Goal: Information Seeking & Learning: Learn about a topic

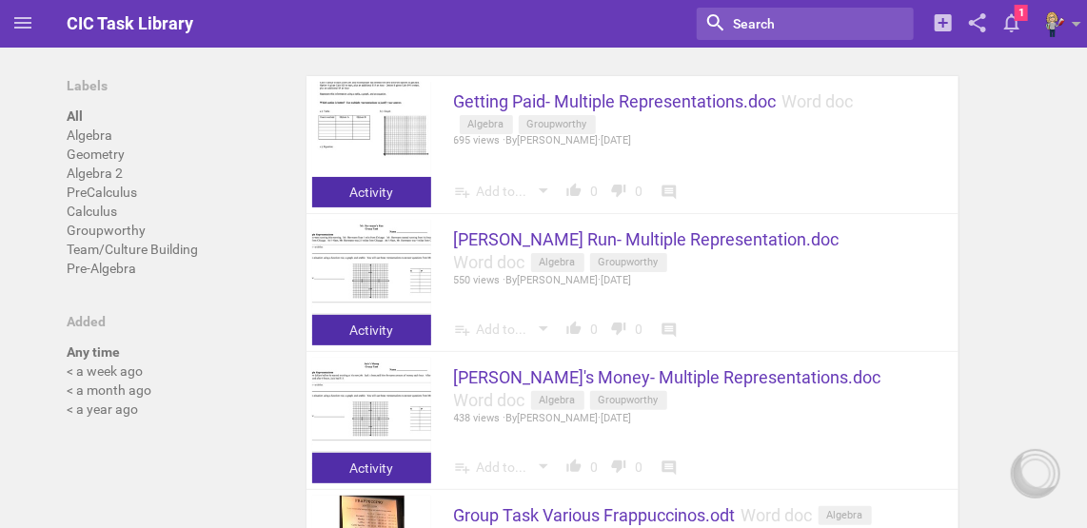
click at [799, 27] on input "textbox" at bounding box center [795, 23] width 129 height 25
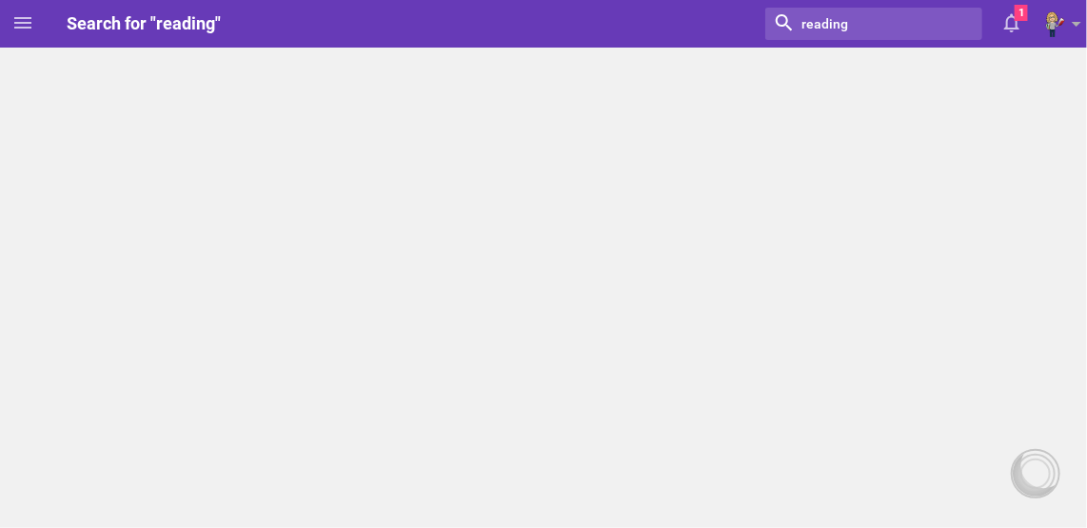
click at [853, 17] on input "textbox" at bounding box center [864, 23] width 129 height 25
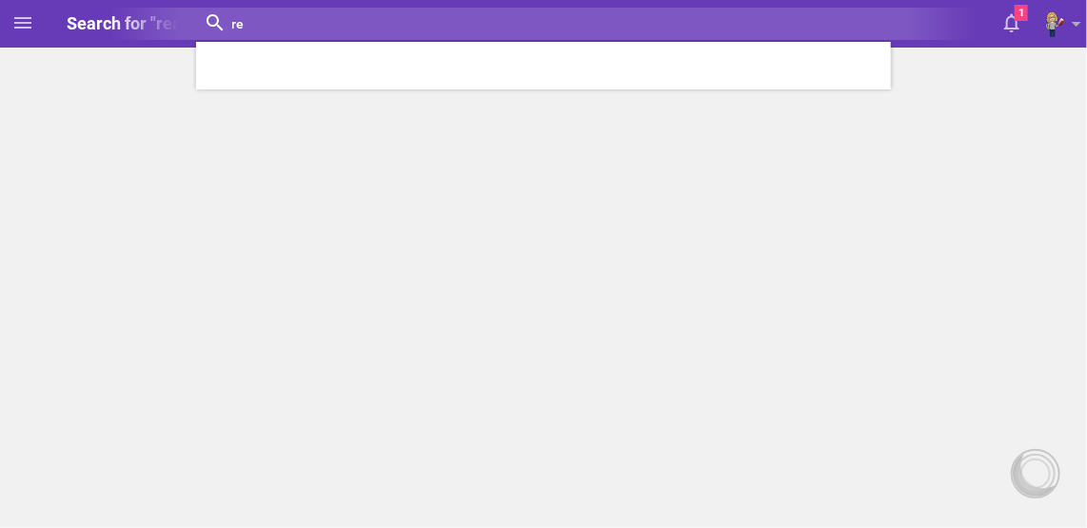
type input "r"
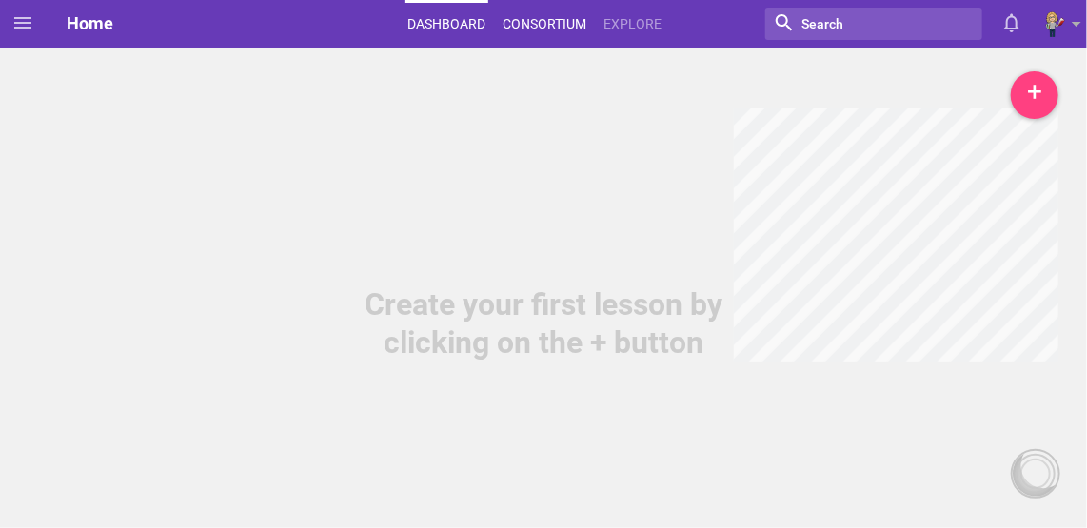
click at [552, 25] on link "Consortium" at bounding box center [544, 24] width 89 height 42
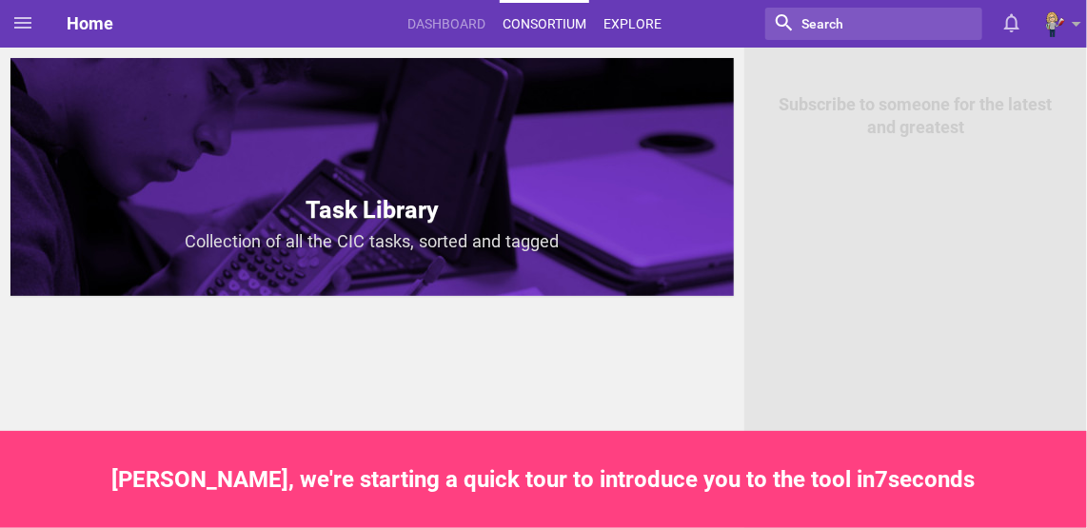
click at [617, 28] on link "Explore" at bounding box center [633, 24] width 64 height 42
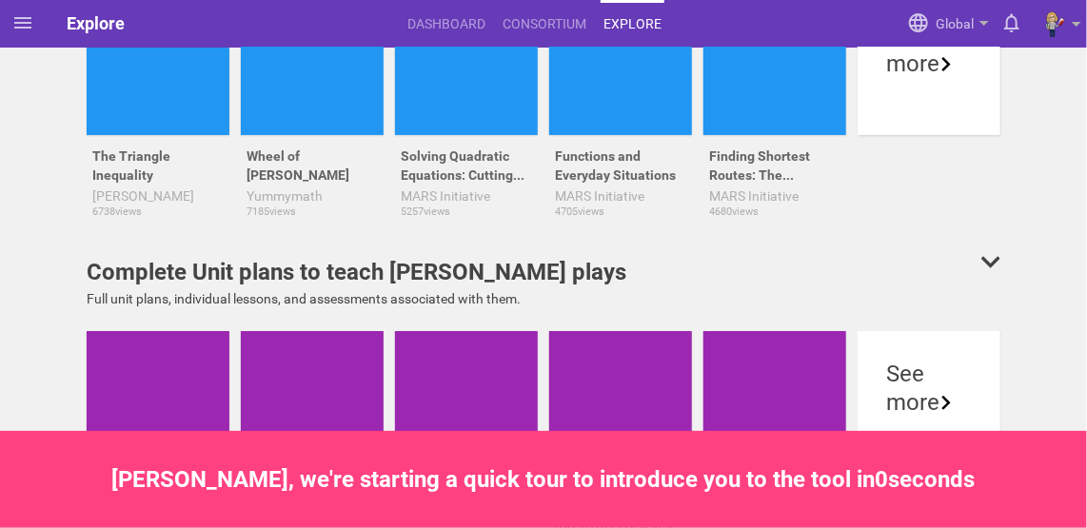
scroll to position [145, 0]
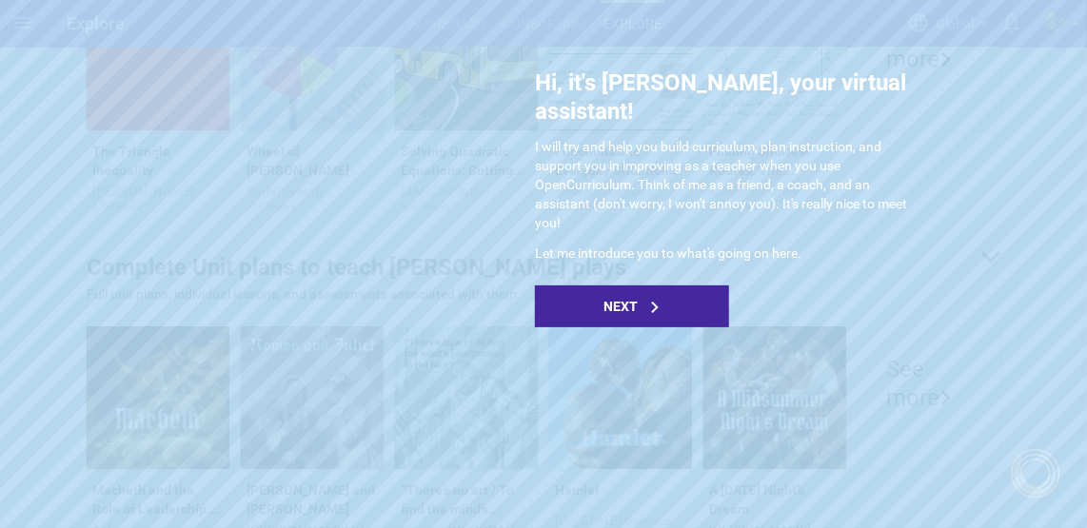
click at [656, 286] on div "Next" at bounding box center [632, 307] width 194 height 42
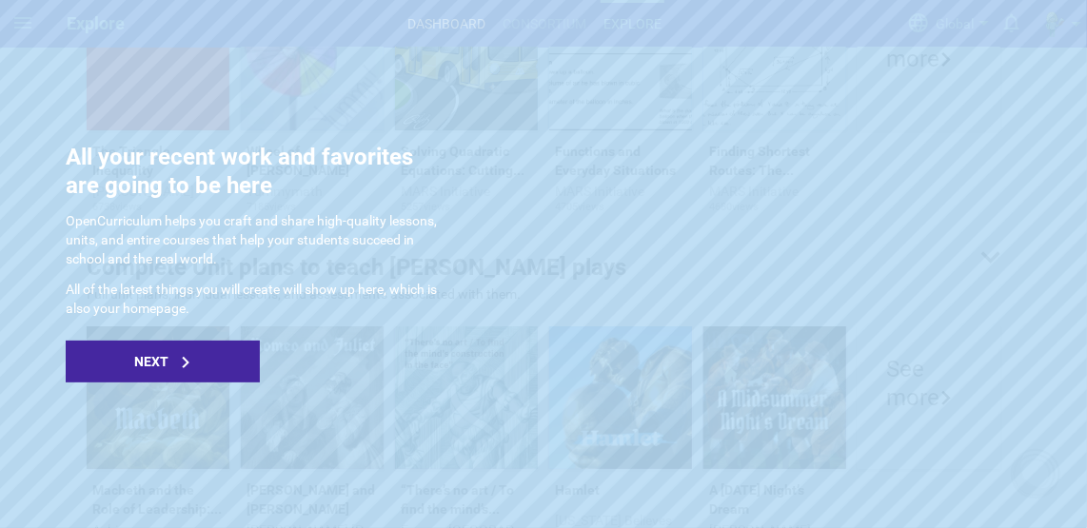
click at [184, 358] on icon at bounding box center [186, 362] width 8 height 11
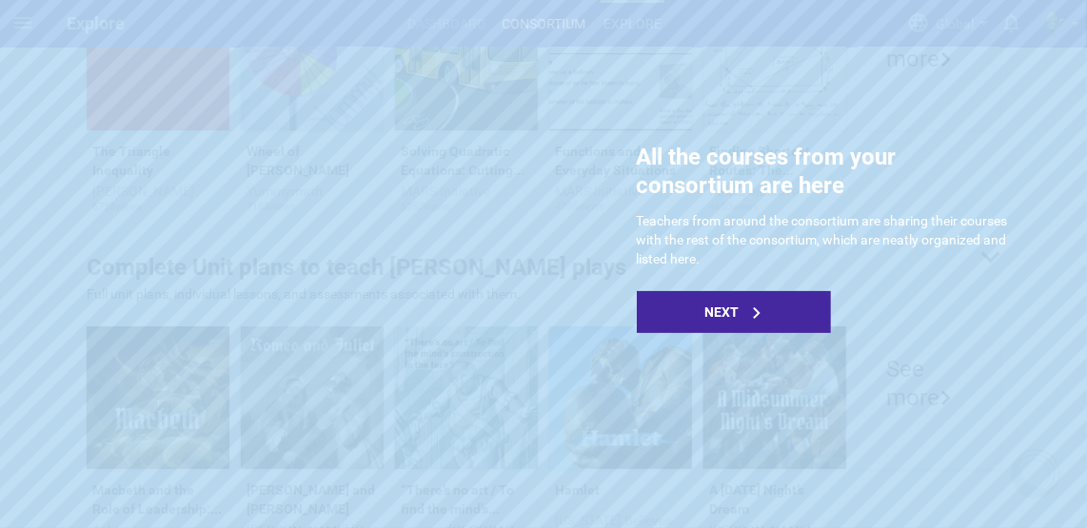
click at [686, 308] on div "Next" at bounding box center [734, 312] width 194 height 42
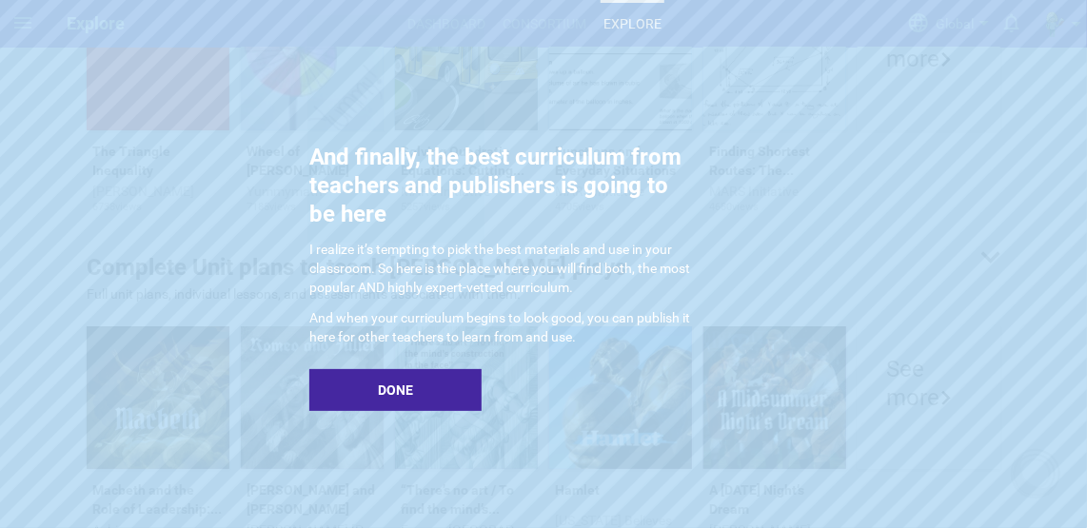
click at [429, 389] on div "Done" at bounding box center [395, 390] width 172 height 42
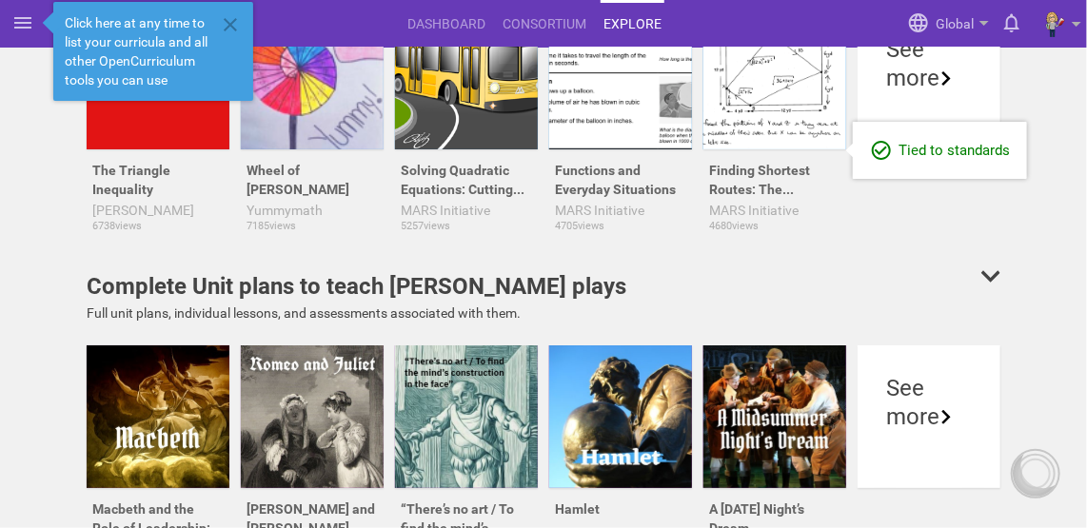
scroll to position [0, 0]
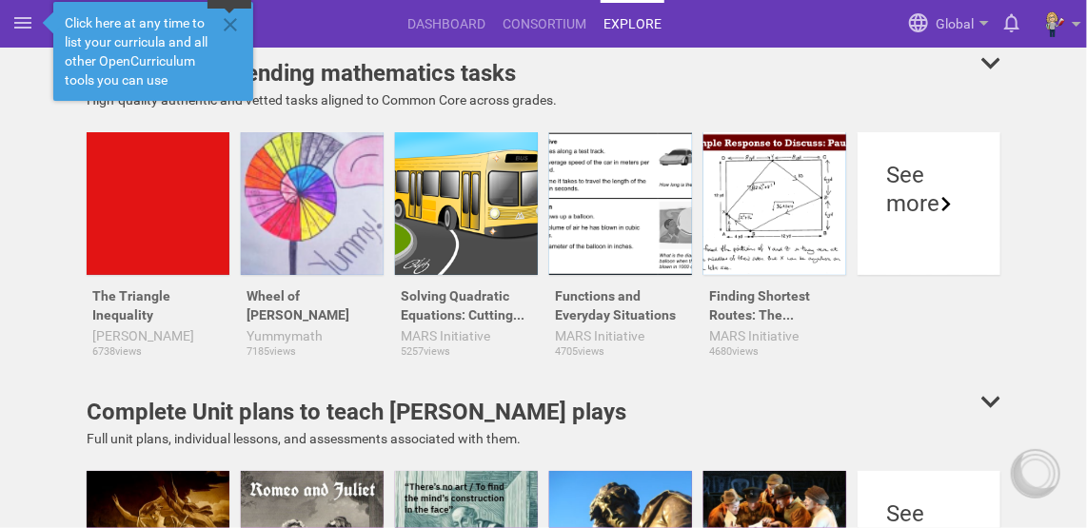
click at [237, 21] on icon at bounding box center [230, 24] width 23 height 23
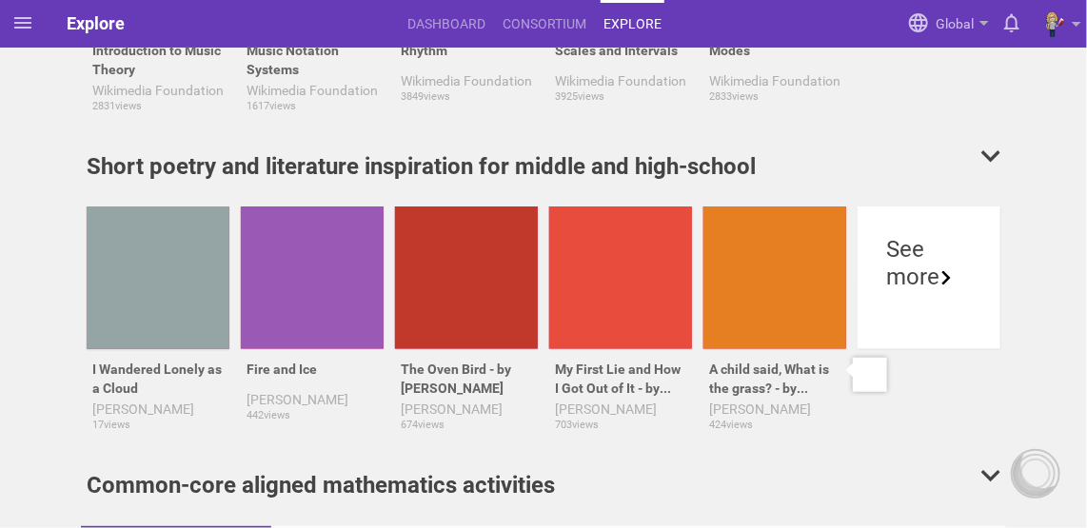
scroll to position [1147, 0]
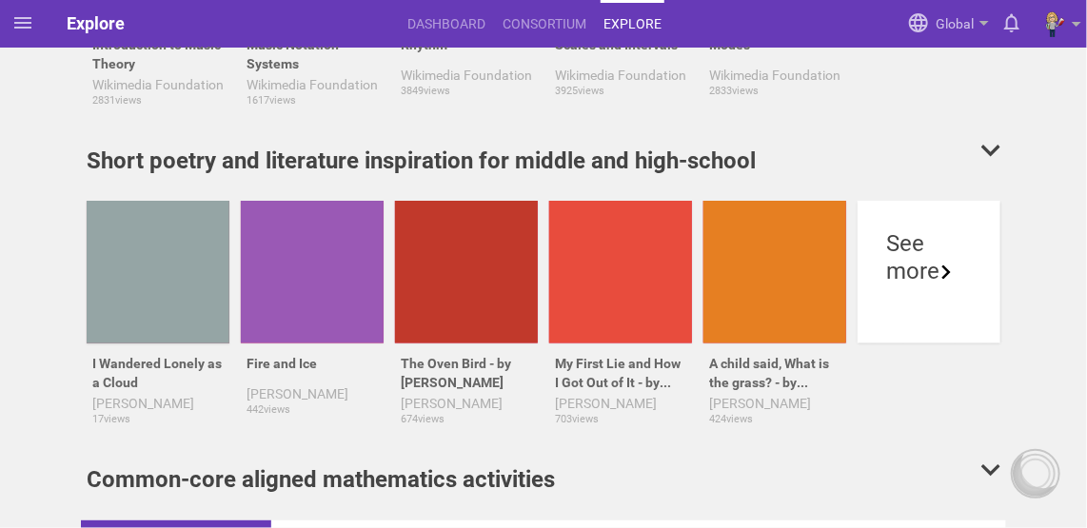
click at [924, 258] on div "more" at bounding box center [929, 272] width 86 height 29
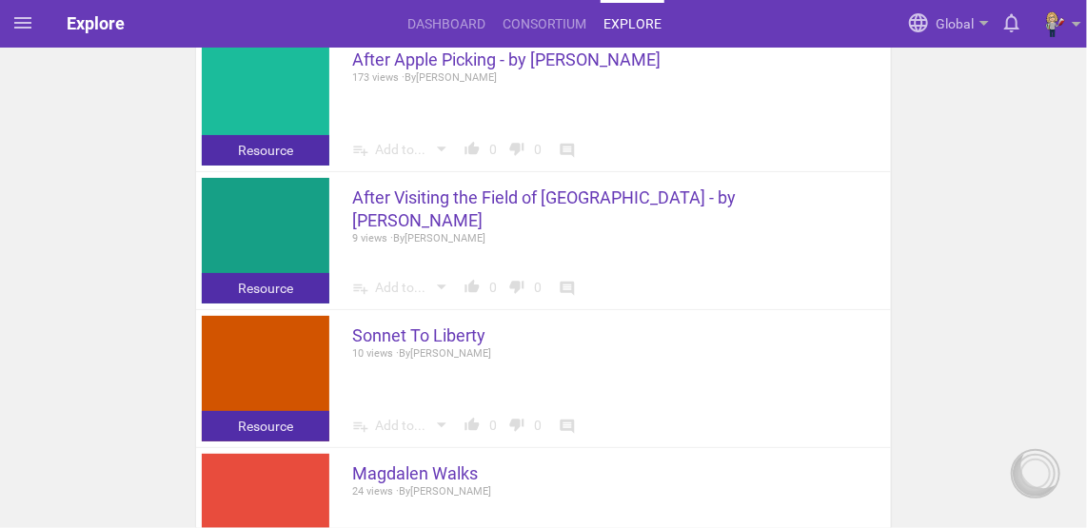
scroll to position [2074, 0]
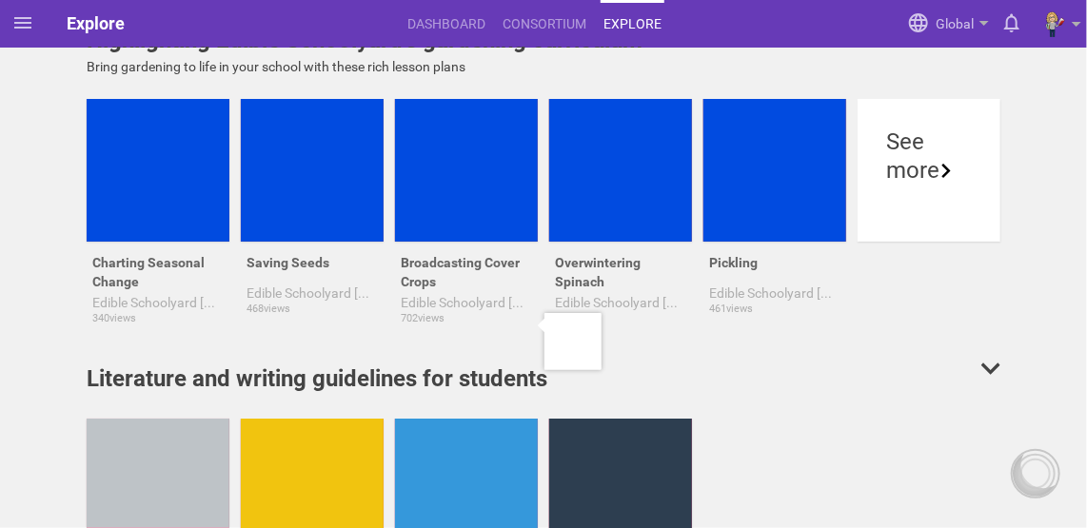
scroll to position [5692, 0]
